Goal: Book appointment/travel/reservation

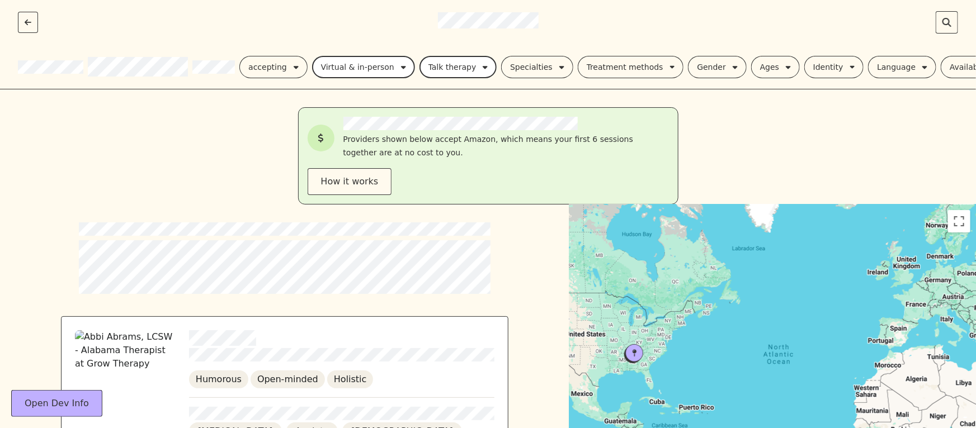
click at [337, 330] on div at bounding box center [341, 338] width 305 height 16
click at [375, 61] on div "Virtual & in-person" at bounding box center [357, 66] width 73 height 13
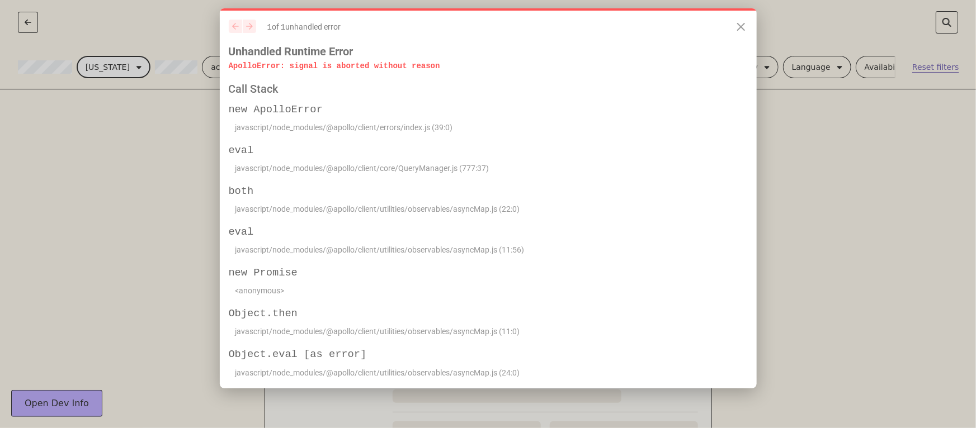
click at [738, 28] on icon "Close" at bounding box center [740, 26] width 13 height 13
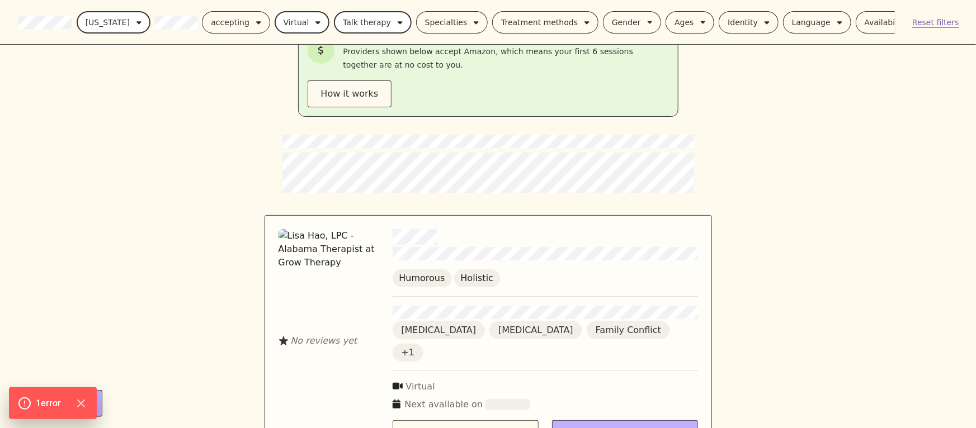
scroll to position [253, 0]
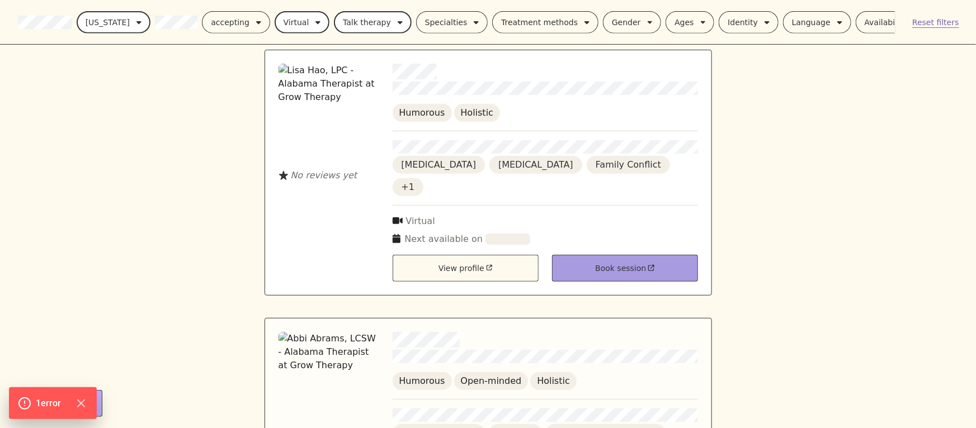
click at [607, 255] on div "Book session" at bounding box center [625, 268] width 146 height 27
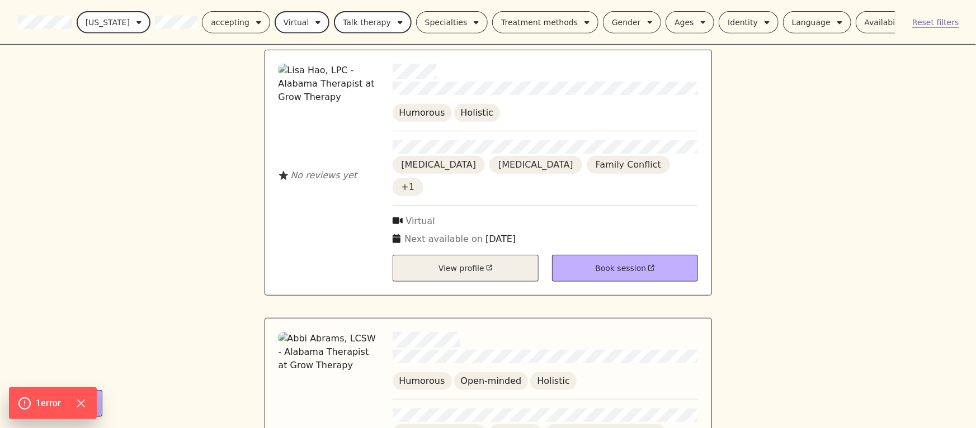
click at [473, 222] on div "No reviews yet Humorous Holistic Bipolar Disorder Depression Family Conflict +1…" at bounding box center [487, 173] width 447 height 246
